Goal: Task Accomplishment & Management: Manage account settings

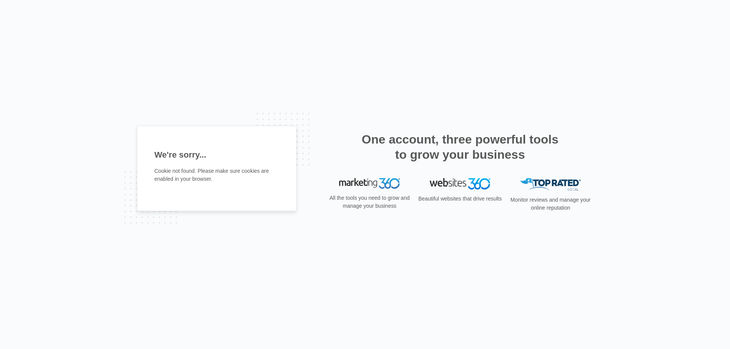
click at [177, 188] on div "We're sorry... Cookie not found. Please make sure cookies are enabled in your b…" at bounding box center [217, 169] width 160 height 86
drag, startPoint x: 188, startPoint y: 182, endPoint x: 521, endPoint y: 46, distance: 360.2
click at [521, 46] on div "We're sorry... Cookie not found. Please make sure cookies are enabled in your b…" at bounding box center [365, 174] width 730 height 349
click at [186, 174] on p "Cookie not found. Please make sure cookies are enabled in your browser." at bounding box center [216, 175] width 125 height 16
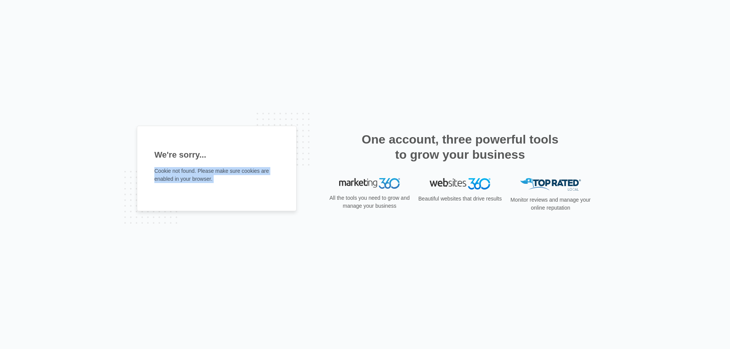
click at [186, 174] on p "Cookie not found. Please make sure cookies are enabled in your browser." at bounding box center [216, 175] width 125 height 16
click at [254, 190] on div "We're sorry... Cookie not found. Please make sure cookies are enabled in your b…" at bounding box center [217, 169] width 160 height 86
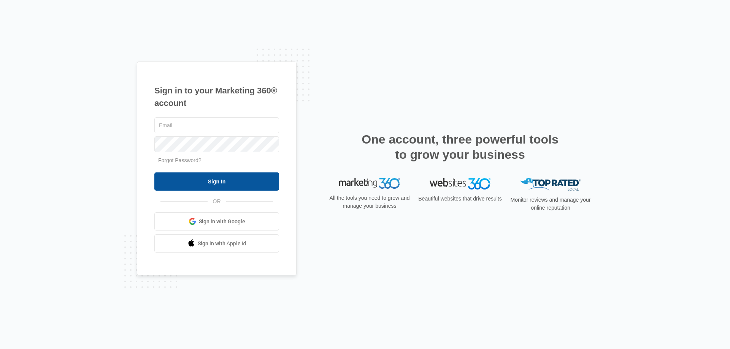
type input "infocentralbiz@gmail.com"
